Goal: Find specific page/section: Find specific page/section

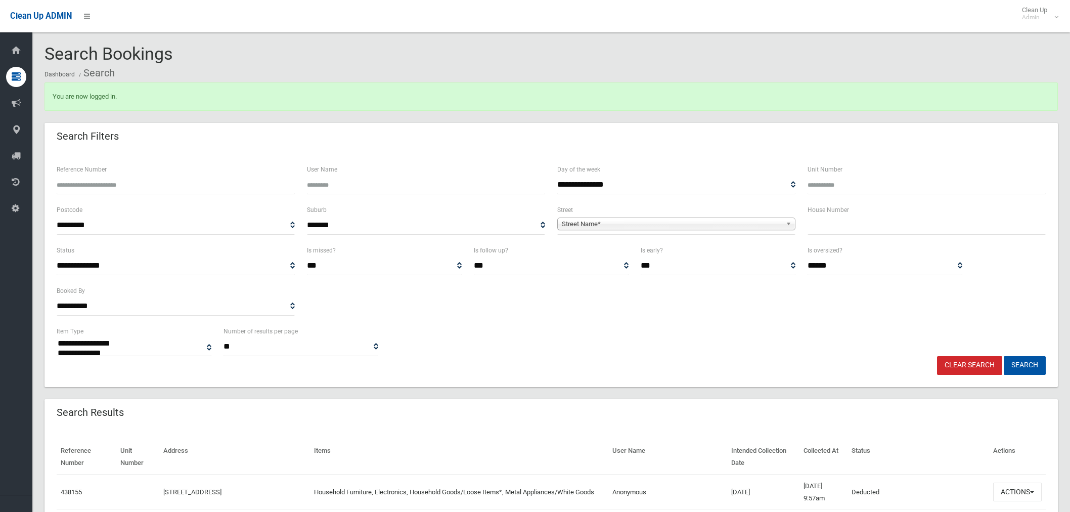
select select
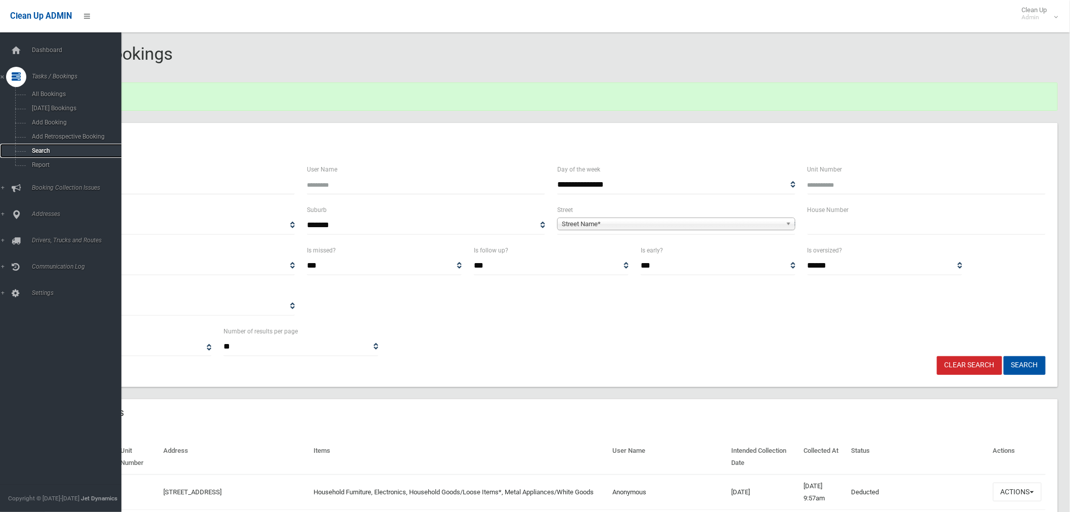
click at [47, 148] on span "Search" at bounding box center [75, 150] width 93 height 7
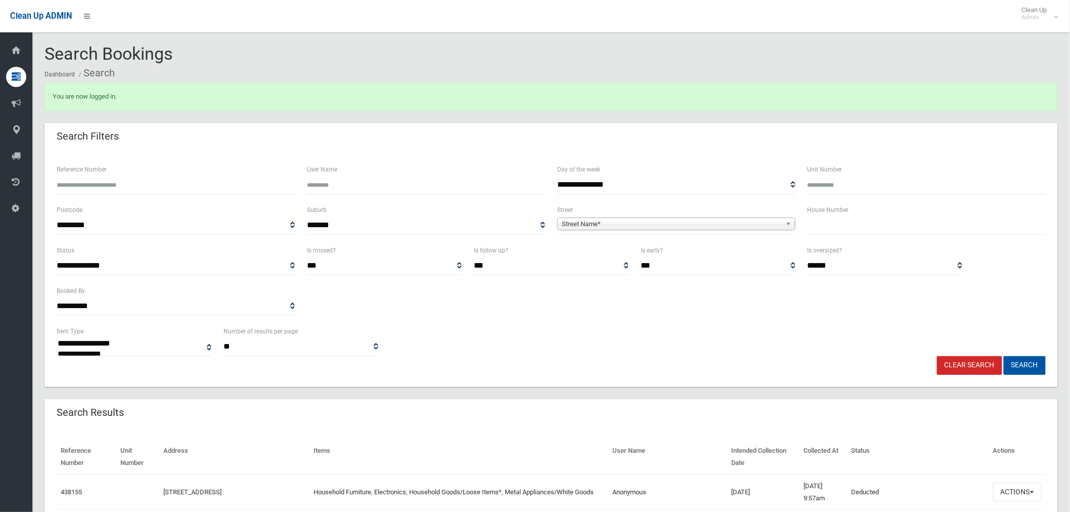
click at [840, 224] on input "text" at bounding box center [926, 225] width 238 height 19
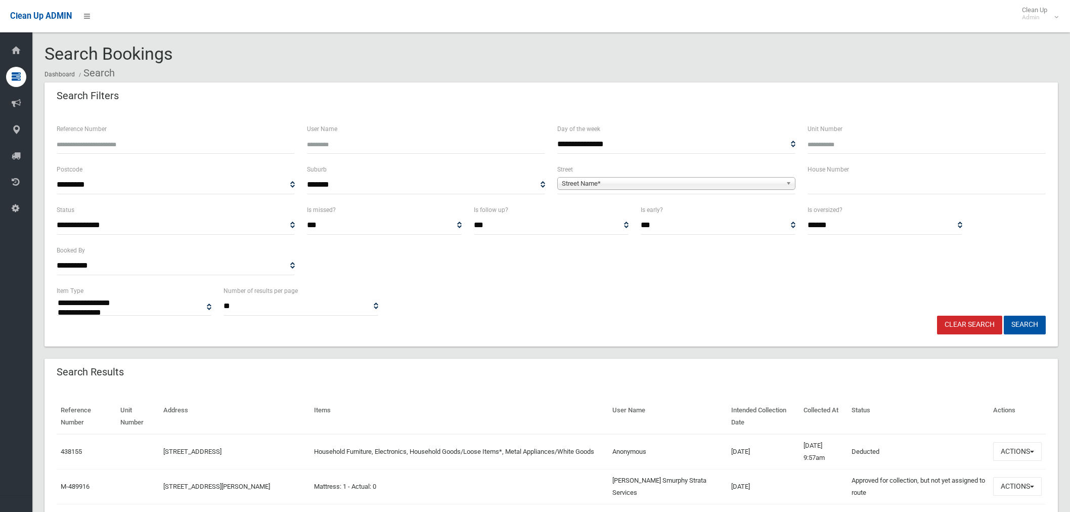
select select
click at [851, 180] on input "text" at bounding box center [926, 184] width 238 height 19
type input "**"
click at [705, 183] on span "Street Name*" at bounding box center [672, 183] width 220 height 12
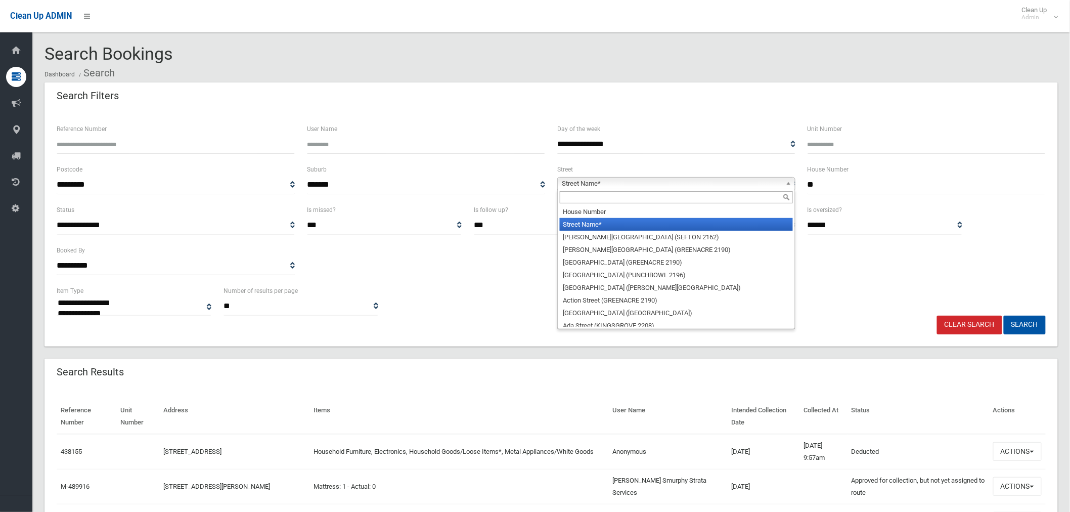
click at [609, 201] on input "text" at bounding box center [676, 197] width 233 height 12
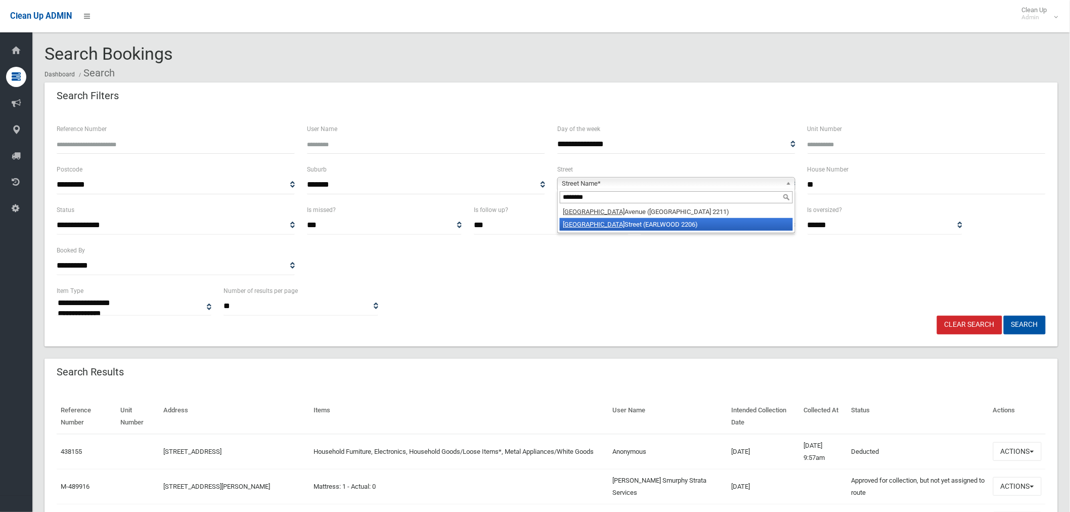
type input "********"
drag, startPoint x: 608, startPoint y: 222, endPoint x: 645, endPoint y: 229, distance: 37.5
click at [609, 222] on li "[GEOGRAPHIC_DATA] (EARLWOOD 2206)" at bounding box center [676, 224] width 233 height 13
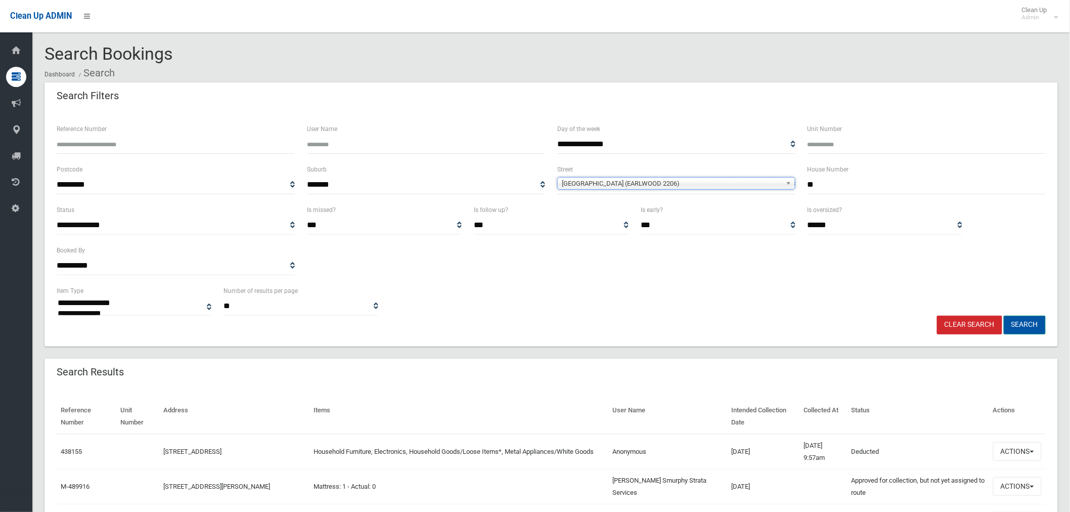
click at [1032, 325] on button "Search" at bounding box center [1025, 324] width 42 height 19
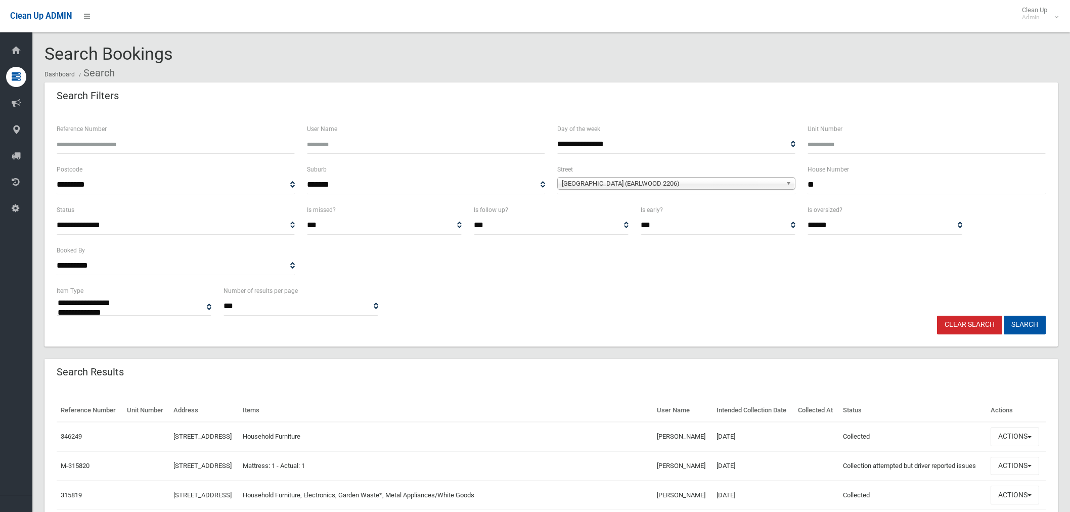
select select
